Goal: Complete application form: Complete application form

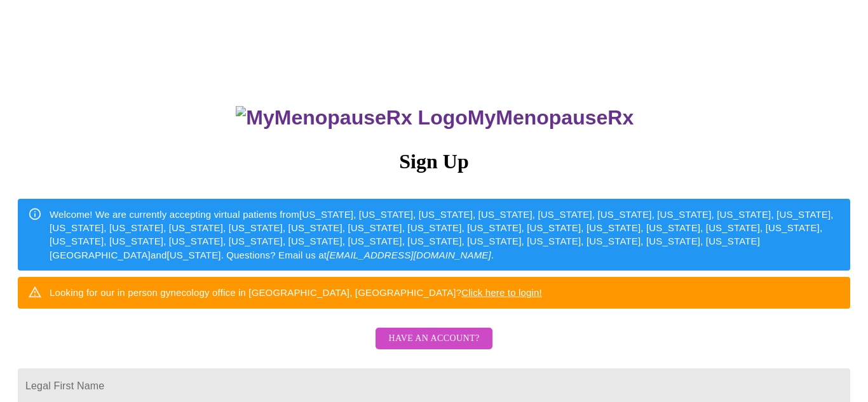
click at [463, 347] on span "Have an account?" at bounding box center [433, 339] width 91 height 16
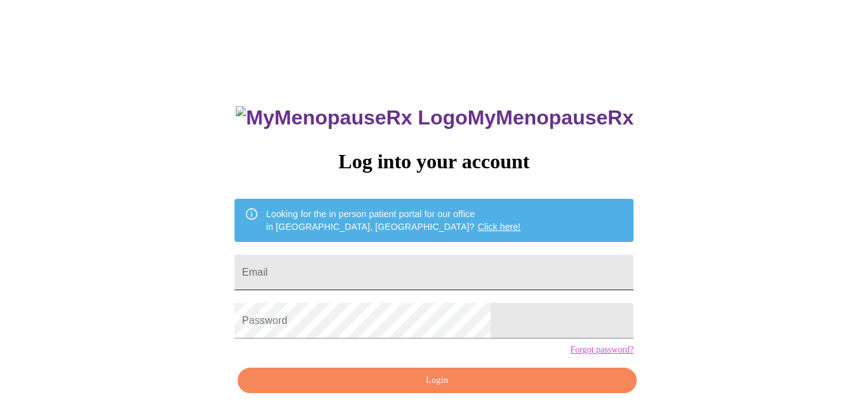
click at [323, 263] on input "Email" at bounding box center [434, 273] width 399 height 36
type input "[EMAIL_ADDRESS][DOMAIN_NAME]"
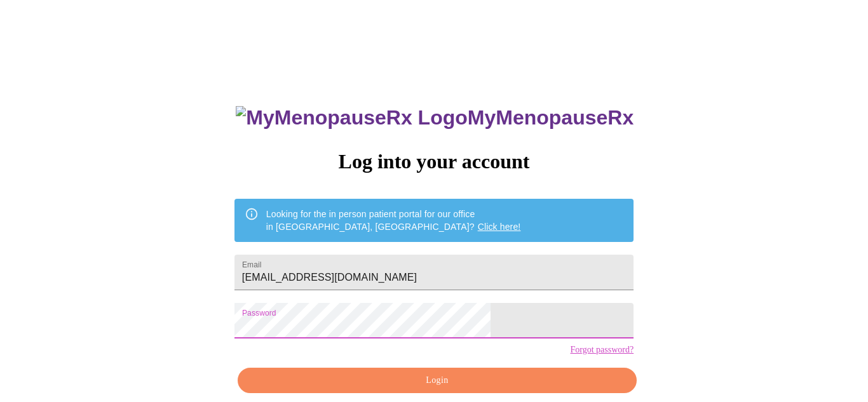
scroll to position [57, 0]
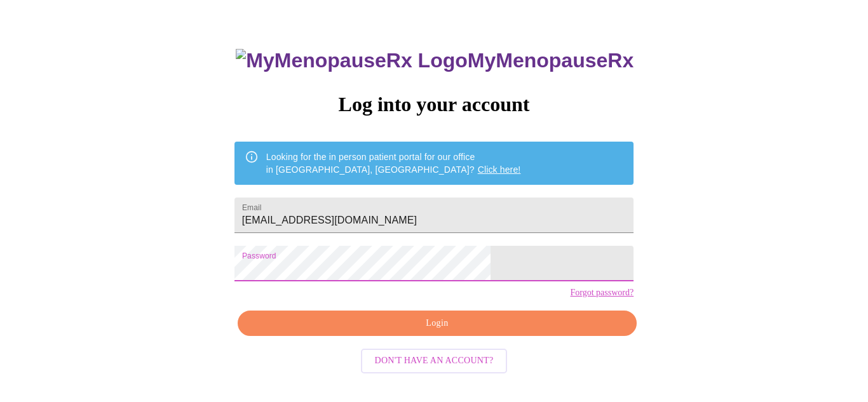
click at [513, 332] on span "Login" at bounding box center [437, 324] width 370 height 16
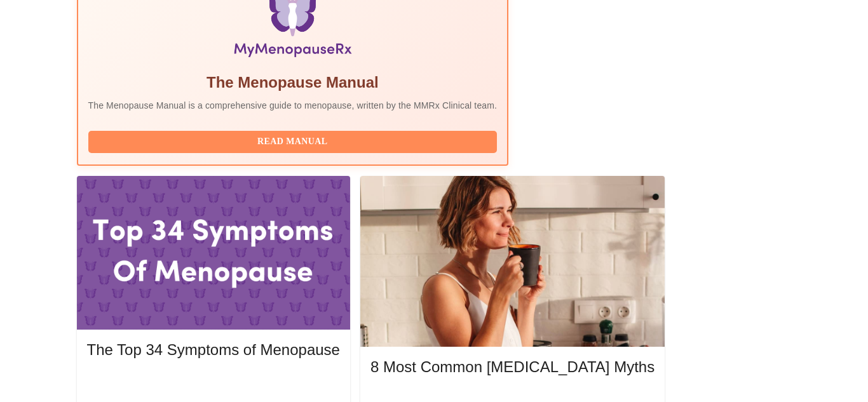
scroll to position [528, 0]
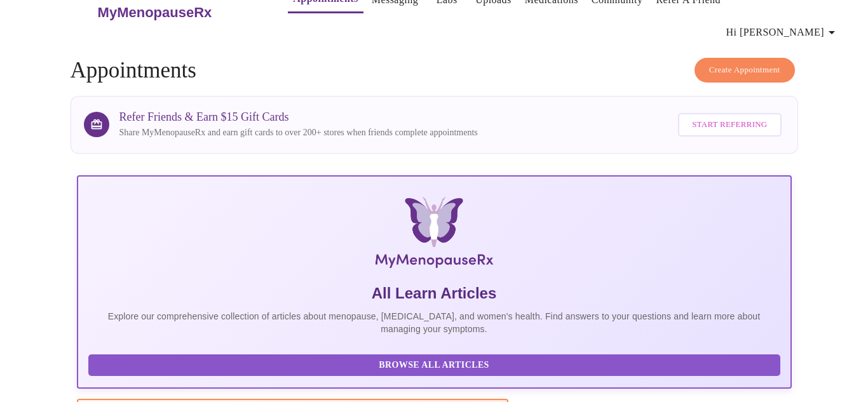
scroll to position [0, 0]
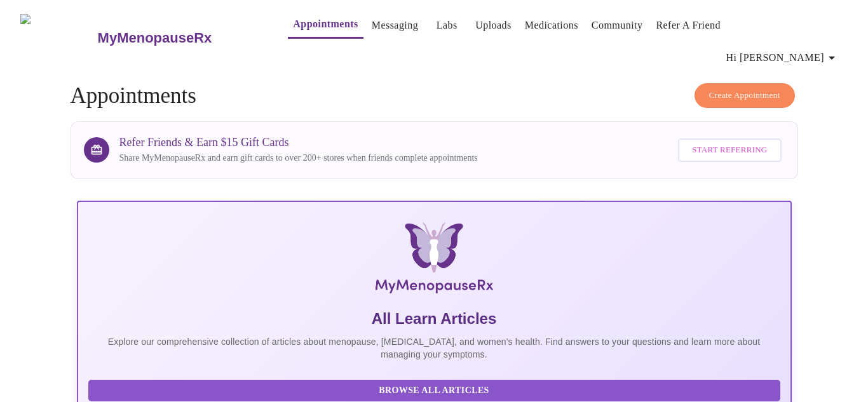
click at [372, 27] on link "Messaging" at bounding box center [395, 26] width 46 height 18
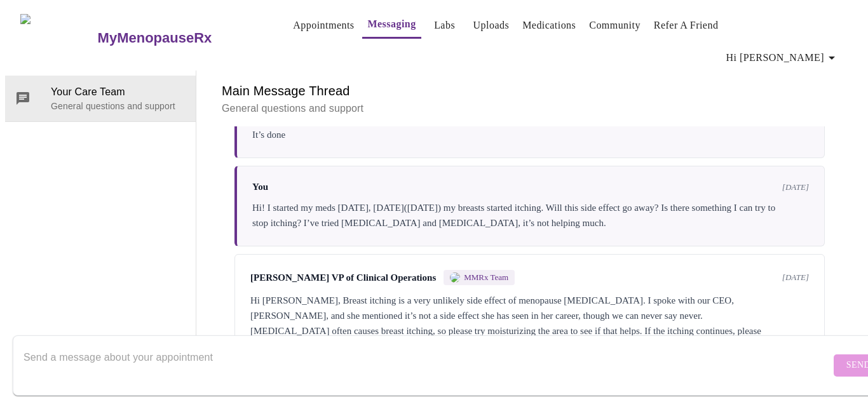
scroll to position [493, 0]
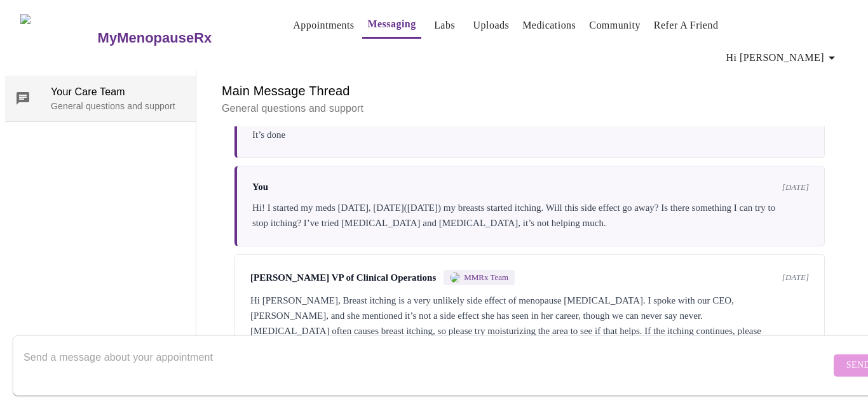
click at [112, 100] on p "General questions and support" at bounding box center [118, 106] width 135 height 13
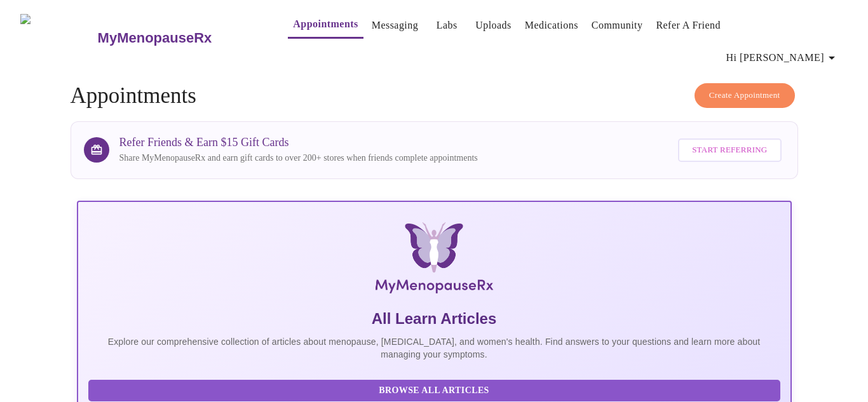
click at [826, 49] on span "Hi [PERSON_NAME]" at bounding box center [782, 58] width 113 height 18
click at [635, 102] on div at bounding box center [434, 201] width 868 height 402
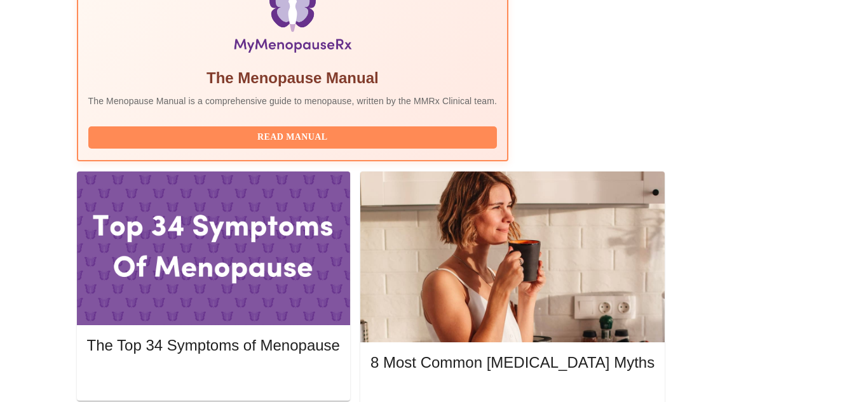
scroll to position [464, 0]
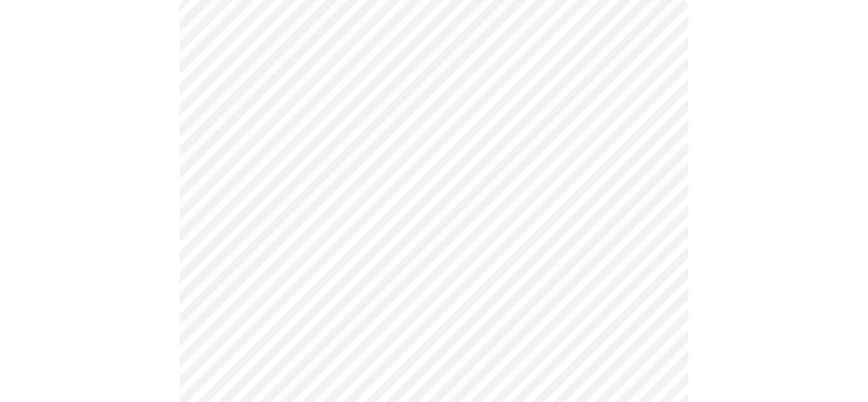
scroll to position [141, 0]
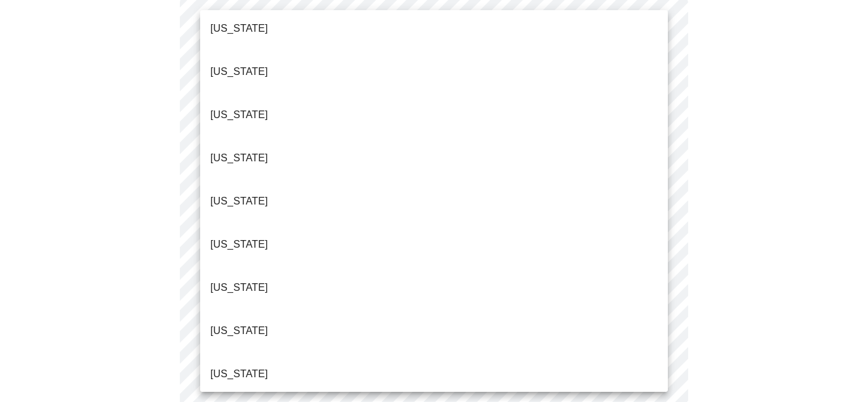
scroll to position [99, 0]
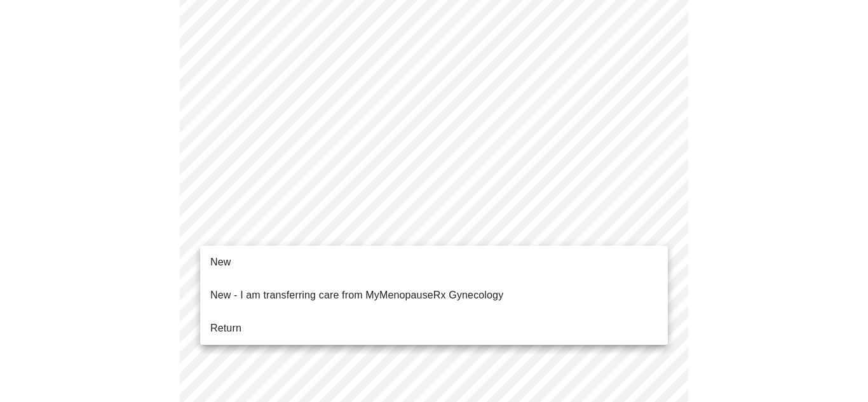
click at [223, 327] on li "Return" at bounding box center [434, 328] width 468 height 23
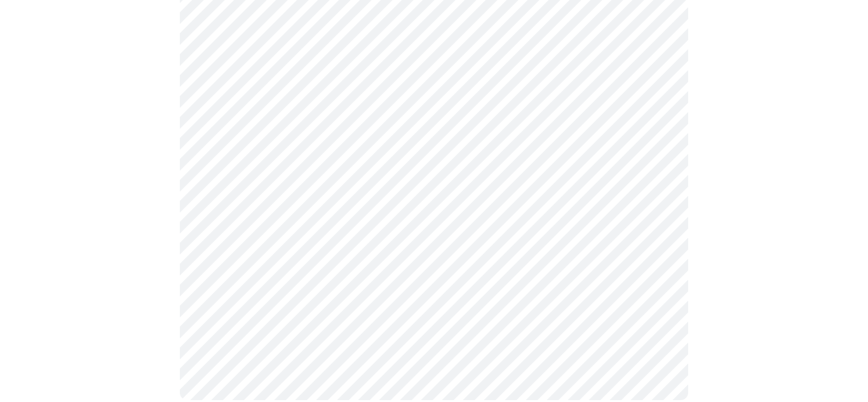
scroll to position [0, 0]
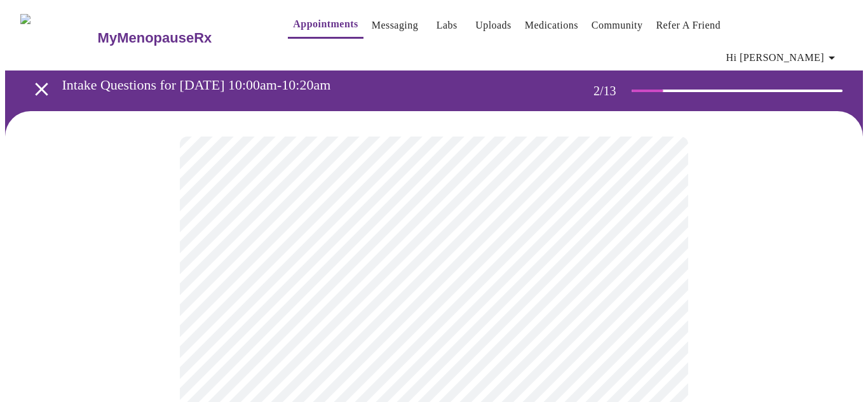
click at [636, 268] on body "MyMenopauseRx Appointments Messaging Labs Uploads Medications Community Refer a…" at bounding box center [434, 396] width 858 height 782
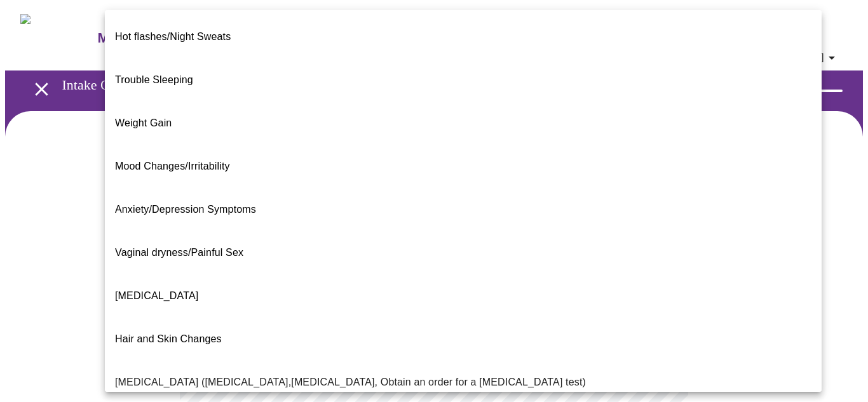
click at [151, 74] on span "Trouble Sleeping" at bounding box center [154, 79] width 78 height 11
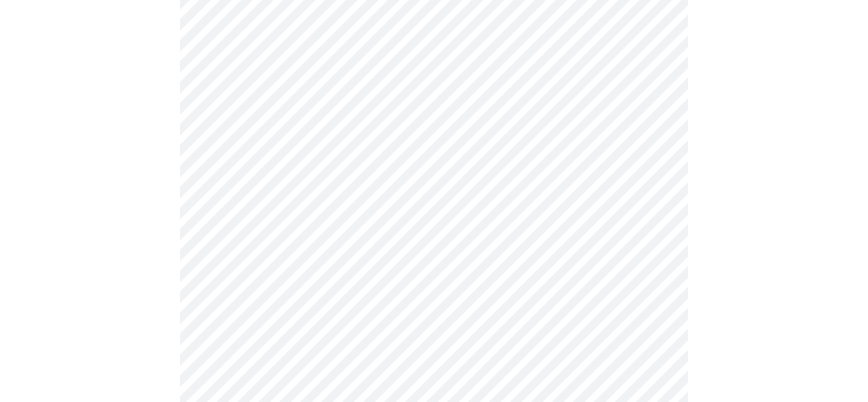
scroll to position [182, 0]
click at [532, 215] on body "MyMenopauseRx Appointments Messaging Labs Uploads Medications Community Refer a…" at bounding box center [434, 210] width 858 height 774
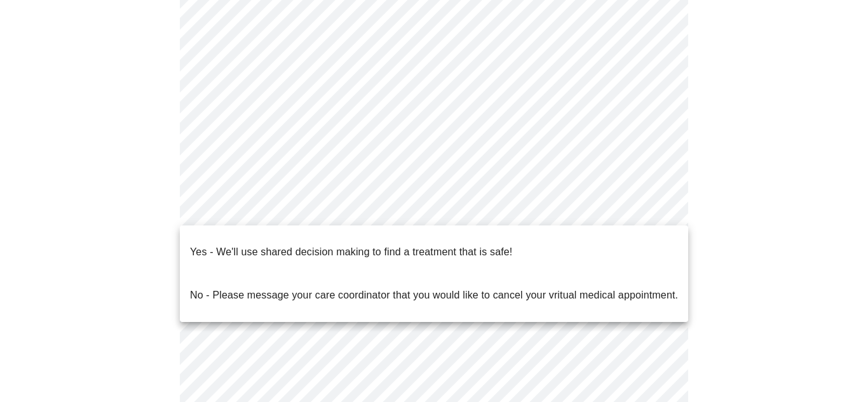
click at [442, 246] on p "Yes - We'll use shared decision making to find a treatment that is safe!" at bounding box center [351, 252] width 322 height 15
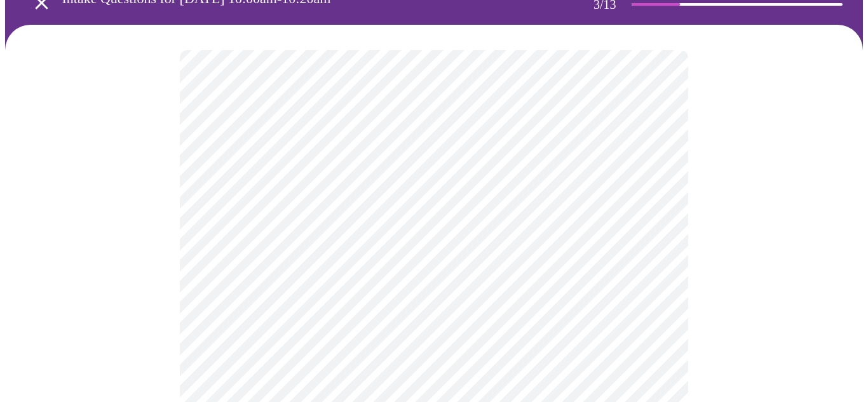
scroll to position [89, 0]
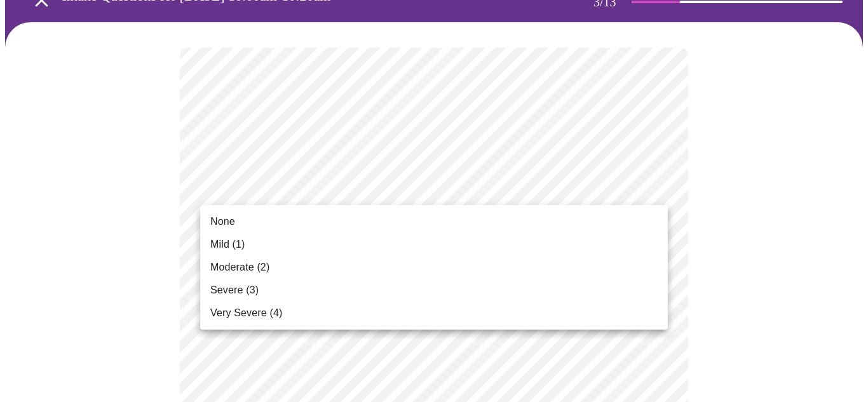
click at [240, 247] on span "Mild (1)" at bounding box center [227, 244] width 35 height 15
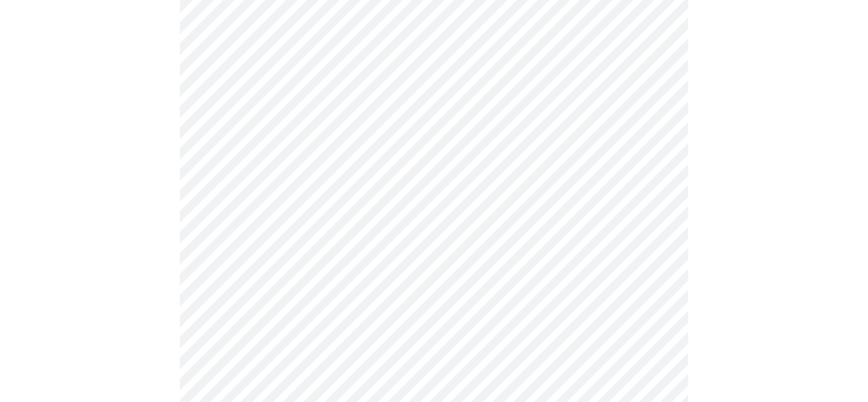
scroll to position [204, 0]
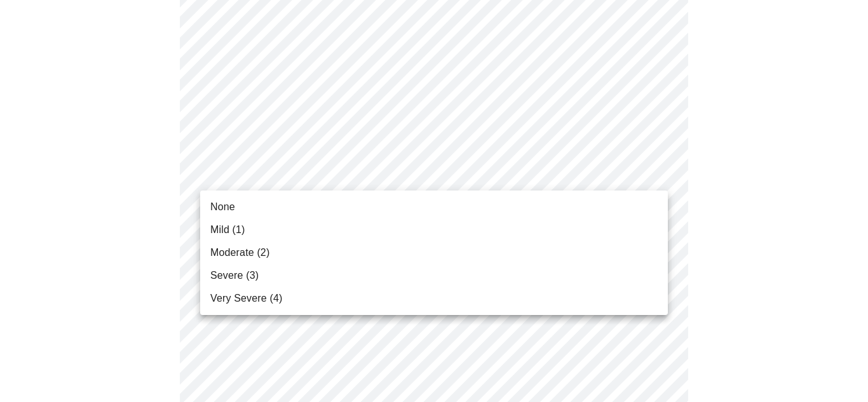
click at [224, 206] on span "None" at bounding box center [222, 207] width 25 height 15
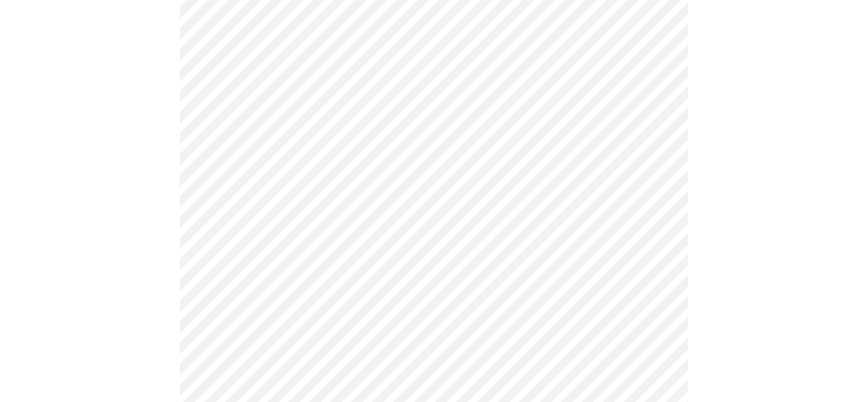
scroll to position [347, 0]
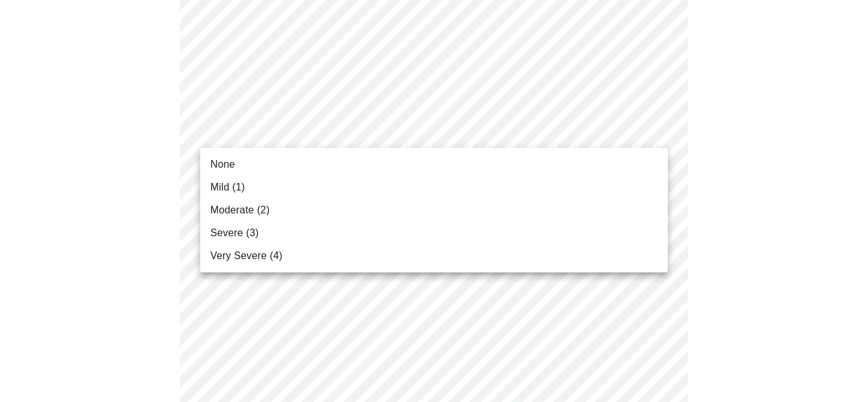
click at [264, 254] on span "Very Severe (4)" at bounding box center [246, 255] width 72 height 15
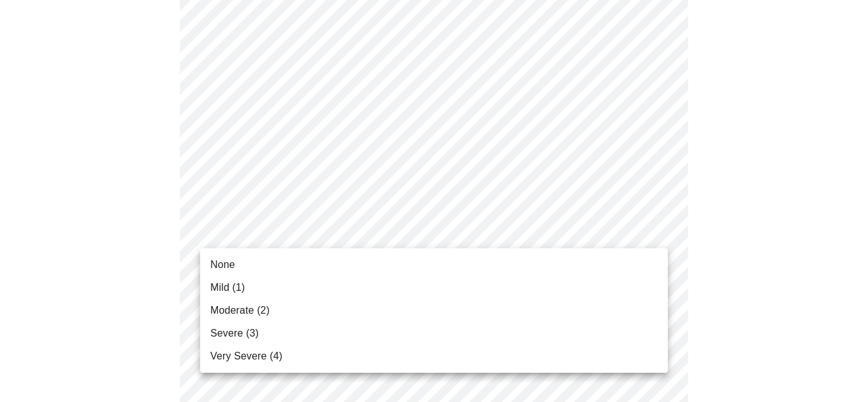
click at [236, 292] on span "Mild (1)" at bounding box center [227, 287] width 35 height 15
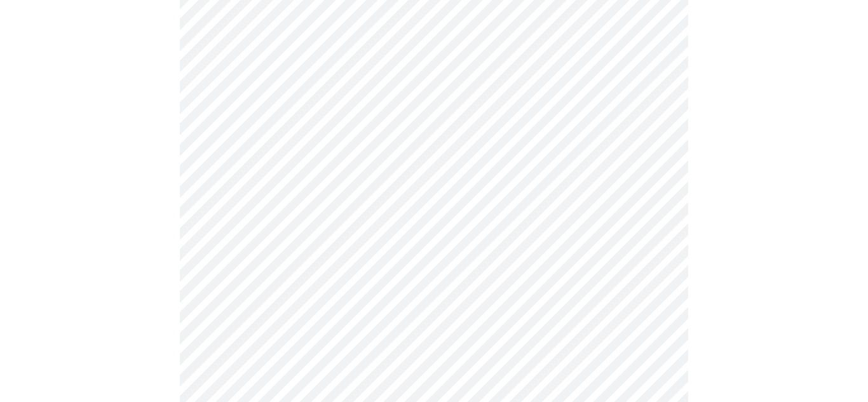
scroll to position [512, 0]
click at [426, 151] on body "MyMenopauseRx Appointments Messaging Labs Uploads Medications Community Refer a…" at bounding box center [434, 311] width 858 height 1637
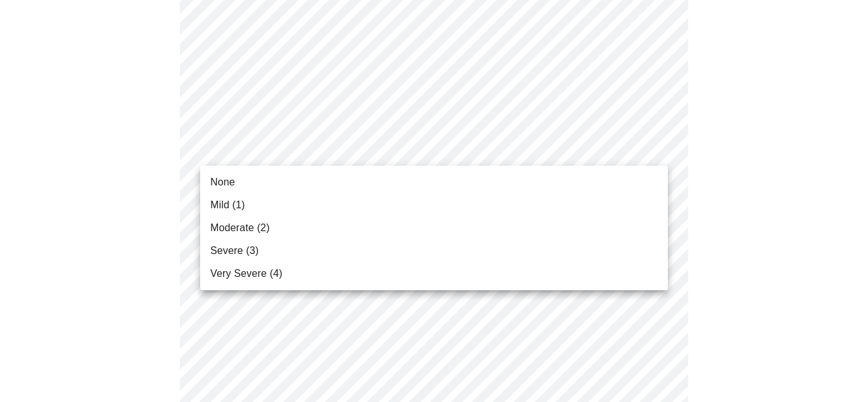
click at [255, 204] on li "Mild (1)" at bounding box center [434, 205] width 468 height 23
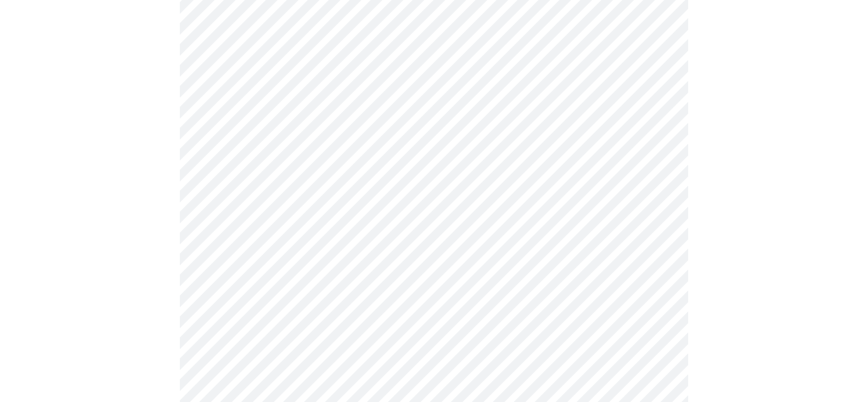
click at [305, 238] on body "MyMenopauseRx Appointments Messaging Labs Uploads Medications Community Refer a…" at bounding box center [434, 302] width 858 height 1619
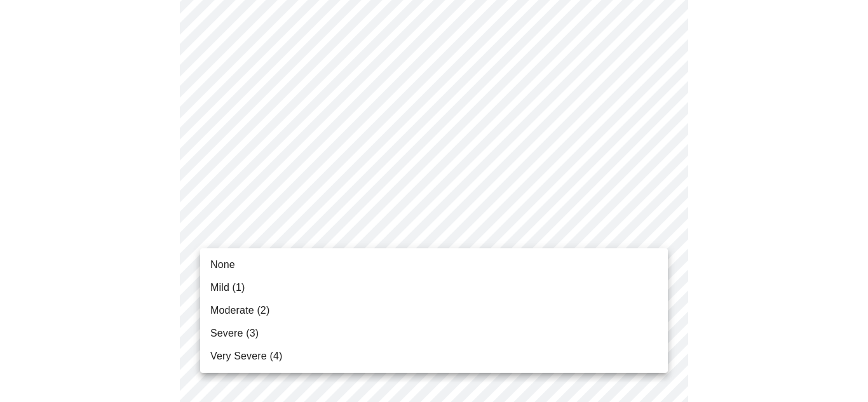
click at [262, 316] on span "Moderate (2)" at bounding box center [239, 310] width 59 height 15
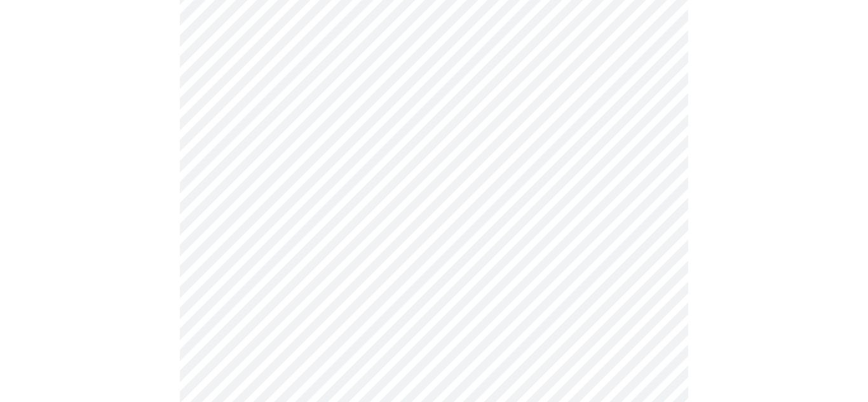
scroll to position [792, 0]
click at [297, 167] on body "MyMenopauseRx Appointments Messaging Labs Uploads Medications Community Refer a…" at bounding box center [434, 13] width 858 height 1601
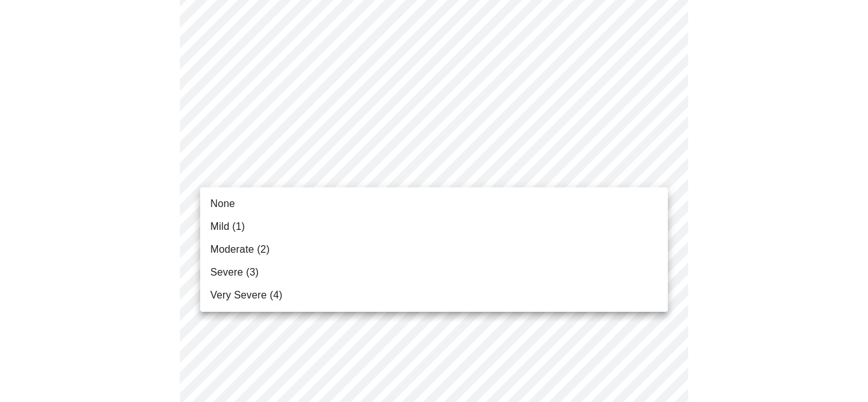
click at [222, 210] on span "None" at bounding box center [222, 203] width 25 height 15
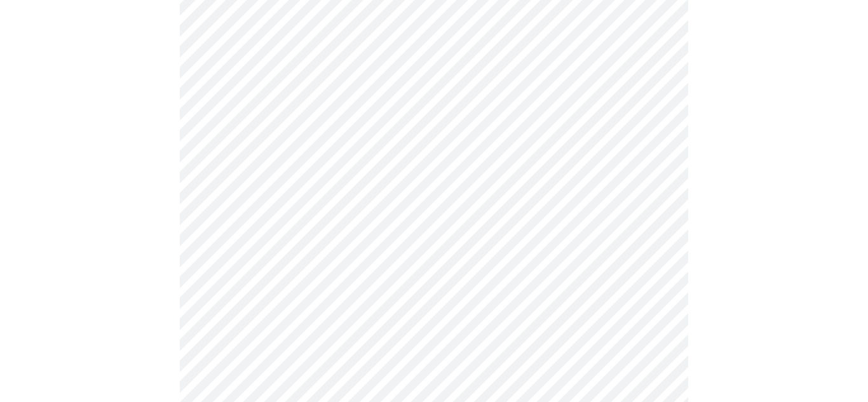
scroll to position [912, 0]
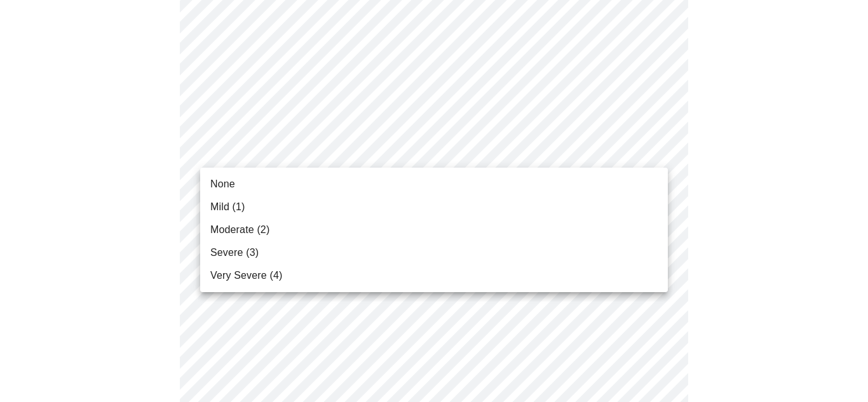
click at [260, 227] on span "Moderate (2)" at bounding box center [239, 229] width 59 height 15
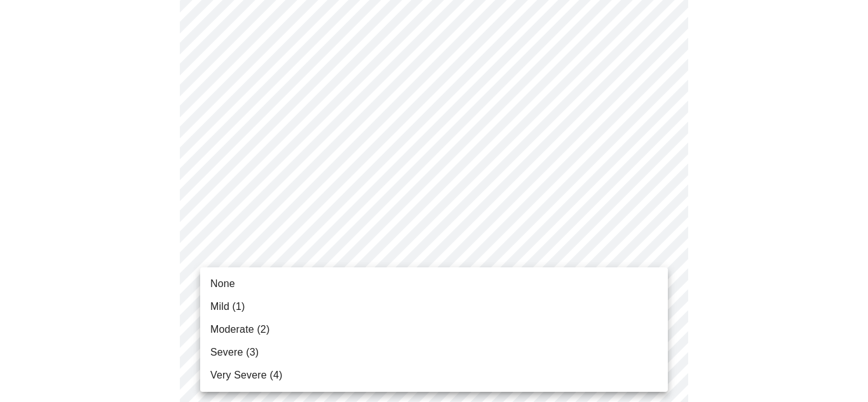
click at [236, 289] on li "None" at bounding box center [434, 284] width 468 height 23
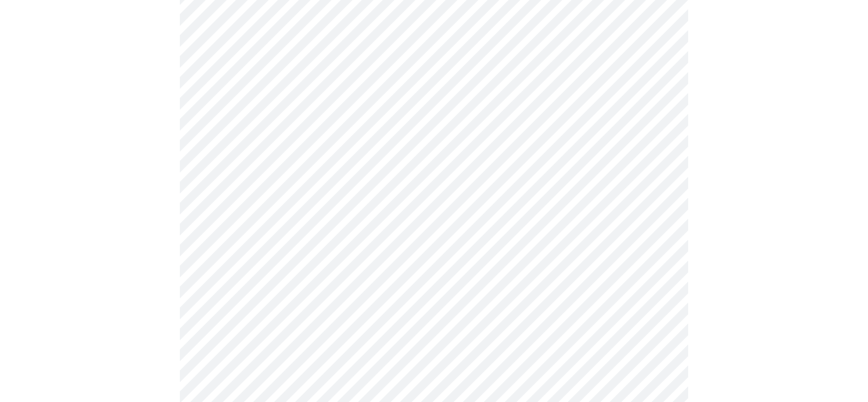
scroll to position [1108, 0]
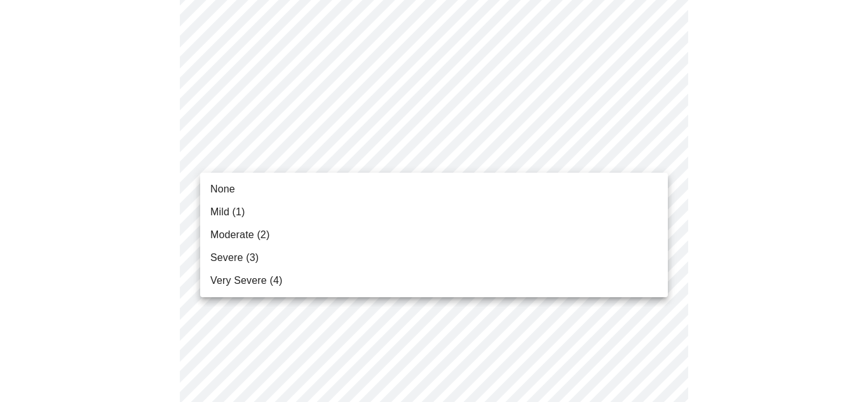
click at [240, 187] on li "None" at bounding box center [434, 189] width 468 height 23
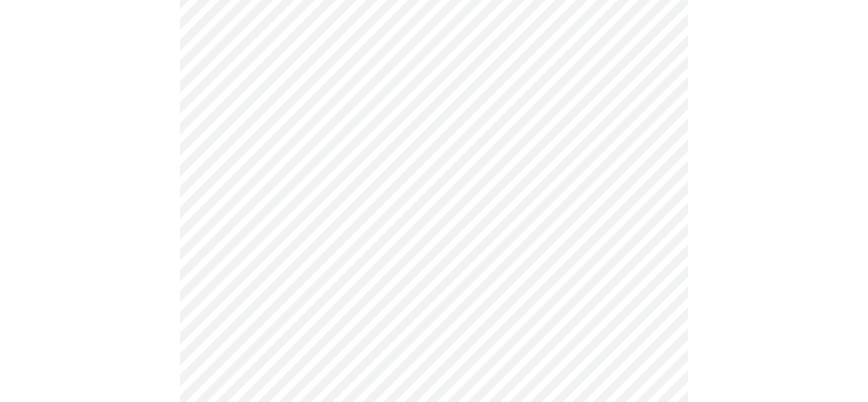
scroll to position [622, 0]
click at [464, 217] on body "MyMenopauseRx Appointments Messaging Labs Uploads Medications Community Refer a…" at bounding box center [434, 148] width 858 height 1530
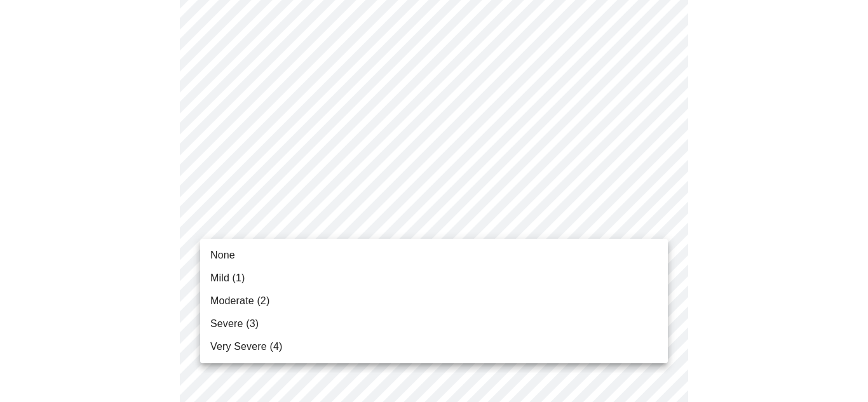
click at [241, 305] on span "Moderate (2)" at bounding box center [239, 301] width 59 height 15
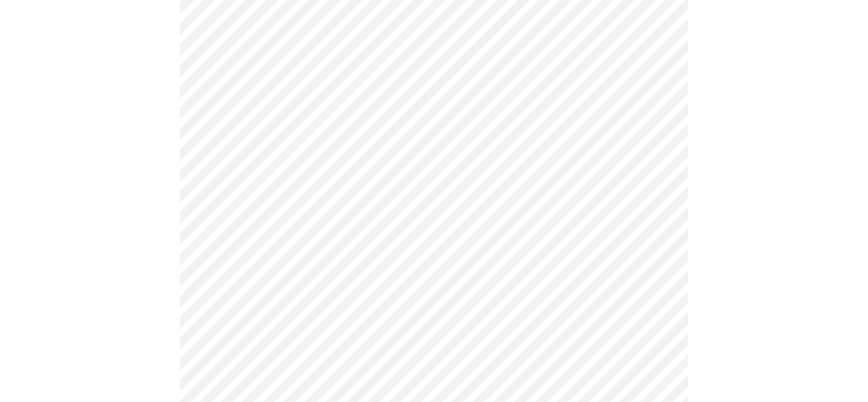
scroll to position [639, 0]
click at [444, 142] on body "MyMenopauseRx Appointments Messaging Labs Uploads Medications Community Refer a…" at bounding box center [434, 2] width 858 height 1272
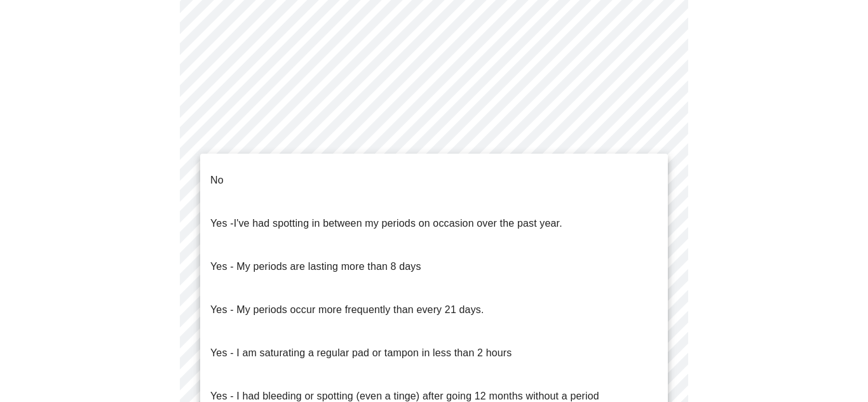
click at [245, 179] on li "No" at bounding box center [434, 180] width 468 height 43
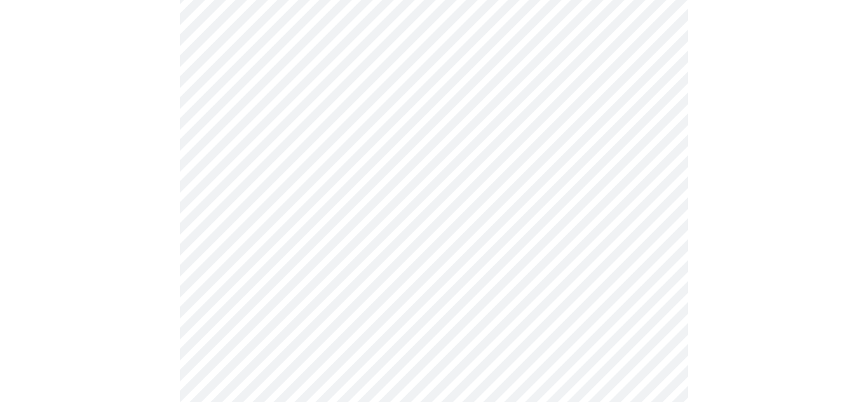
scroll to position [733, 0]
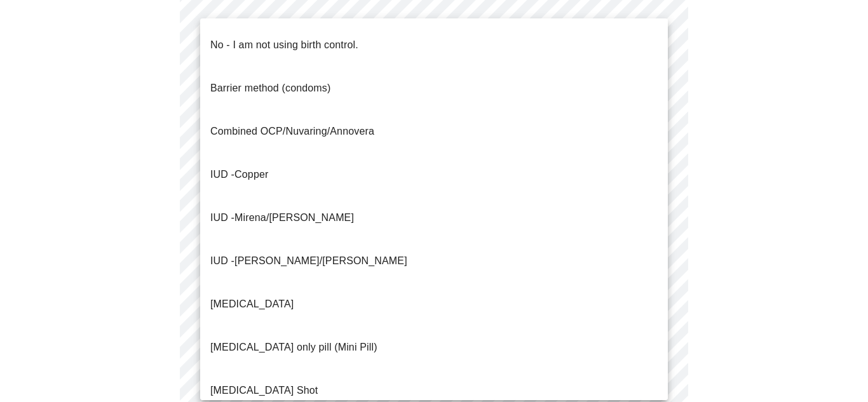
click at [283, 42] on p "No - I am not using birth control." at bounding box center [284, 44] width 148 height 15
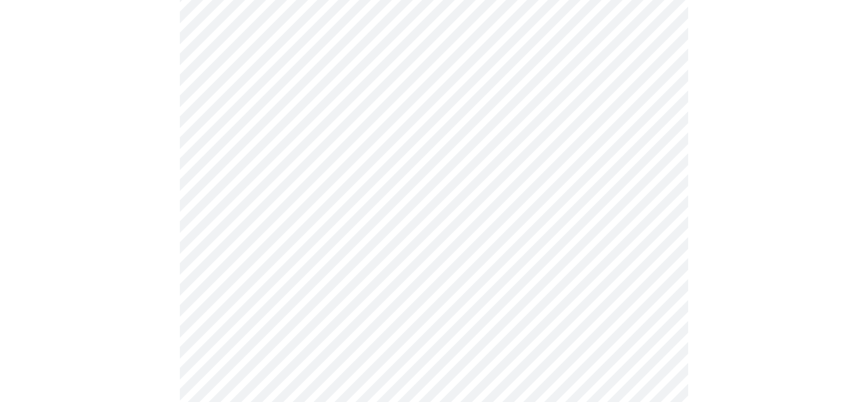
click at [283, 42] on div "No - I am not using birth control. Barrier method (condoms) Combined OCP/Nuvari…" at bounding box center [434, 201] width 868 height 402
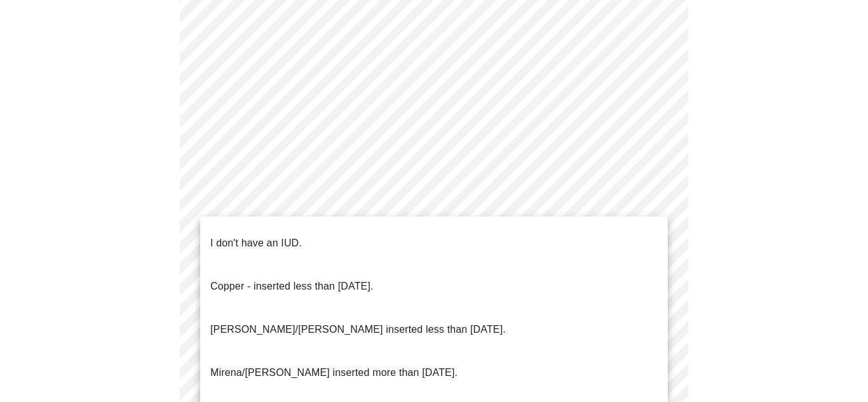
click at [292, 241] on span "I don't have an IUD." at bounding box center [256, 244] width 92 height 36
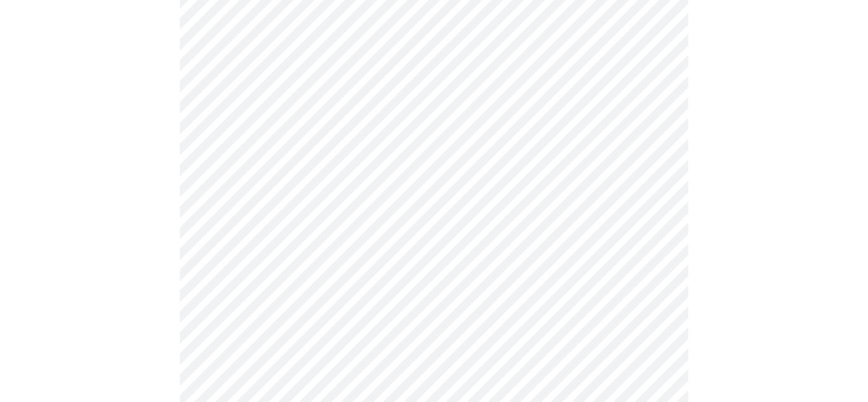
scroll to position [829, 0]
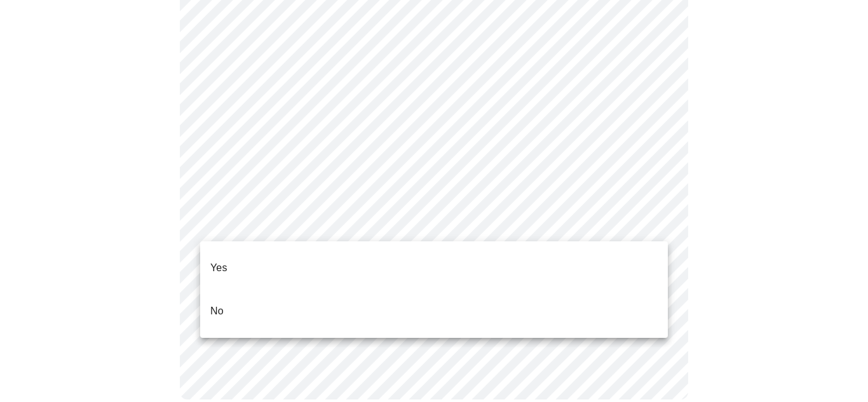
click at [213, 269] on span "Yes" at bounding box center [218, 268] width 17 height 36
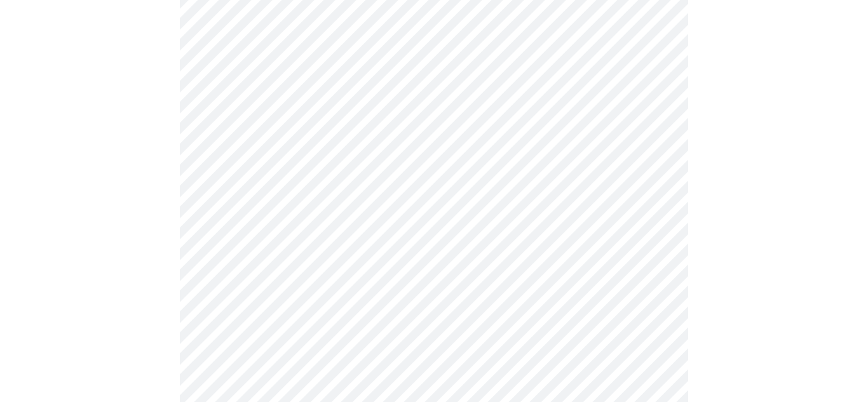
scroll to position [230, 0]
click at [634, 211] on body "MyMenopauseRx Appointments Messaging Labs Uploads Medications Community Refer a…" at bounding box center [434, 253] width 858 height 957
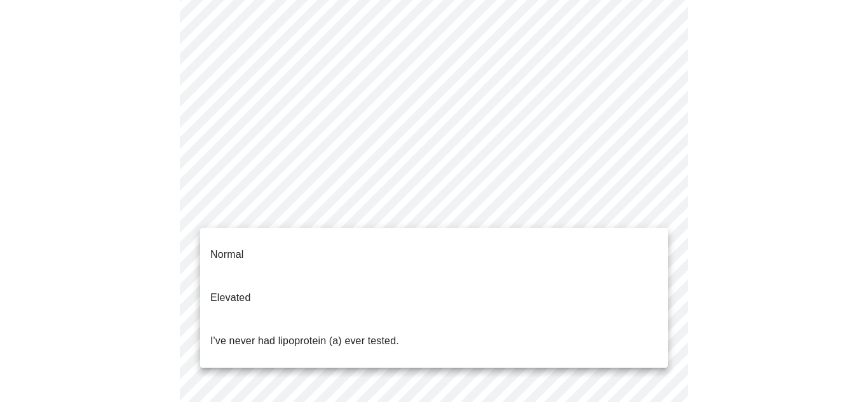
click at [221, 249] on p "Normal" at bounding box center [226, 254] width 33 height 15
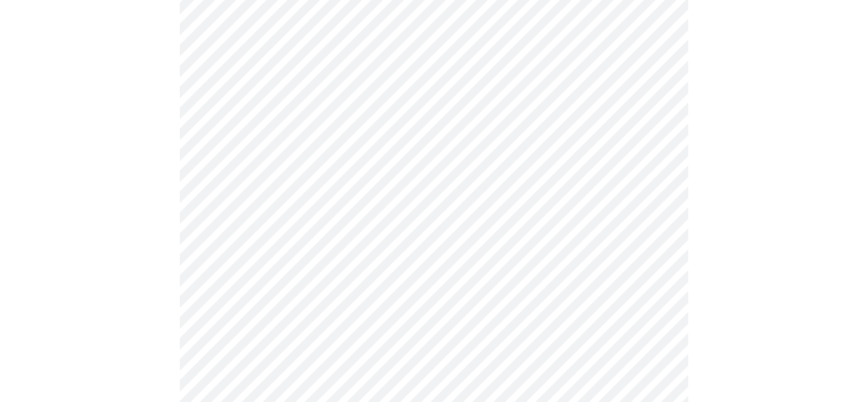
scroll to position [3345, 0]
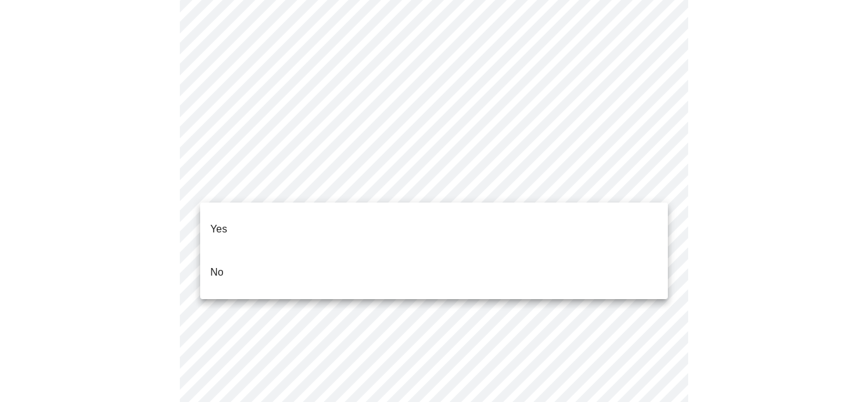
click at [269, 260] on li "No" at bounding box center [434, 272] width 468 height 43
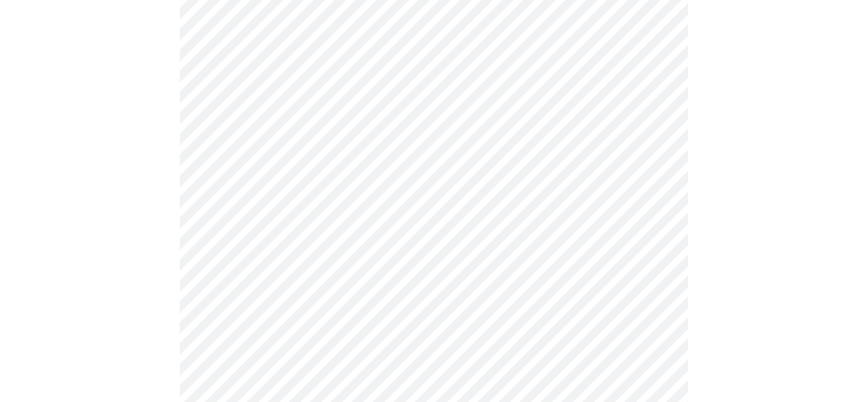
scroll to position [673, 0]
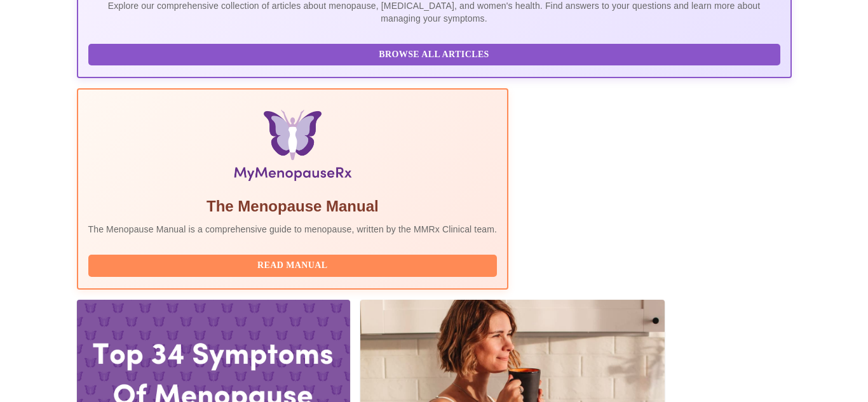
scroll to position [337, 0]
